Goal: Navigation & Orientation: Go to known website

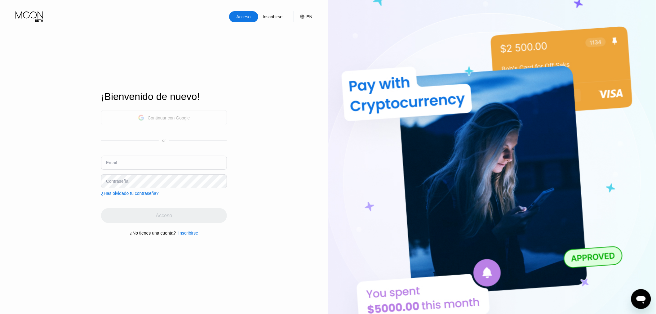
click at [161, 118] on div "Continuar con Google" at bounding box center [169, 117] width 42 height 5
